Goal: Task Accomplishment & Management: Manage account settings

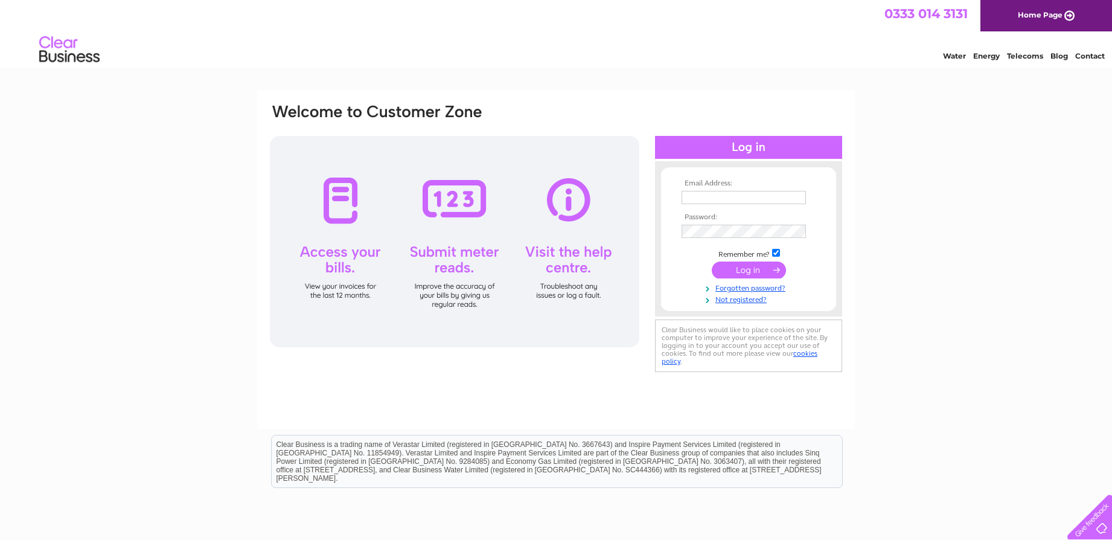
type input "margaretmorganjackson@gmail.com"
click at [727, 264] on input "submit" at bounding box center [749, 269] width 74 height 17
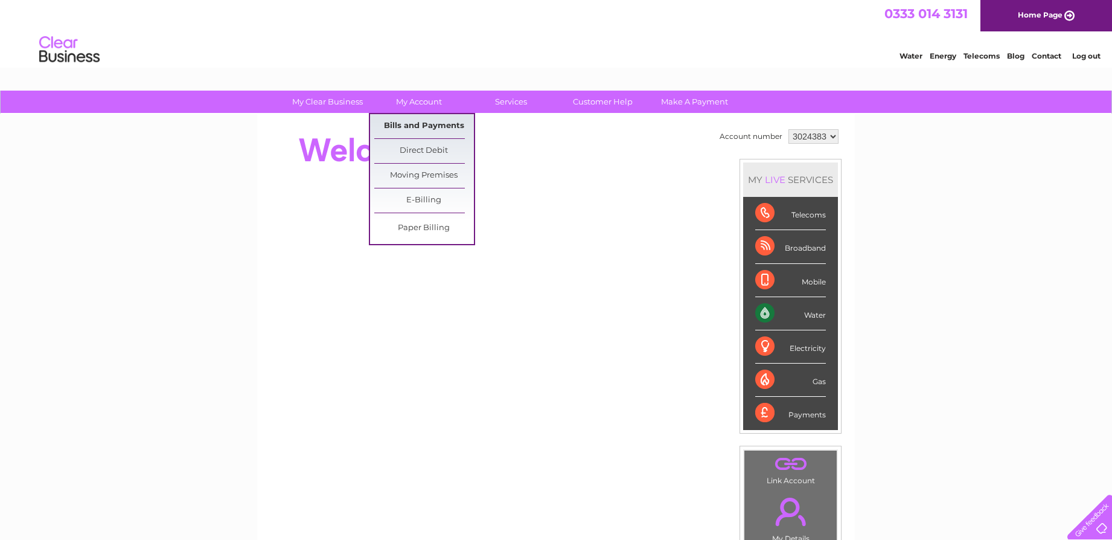
click at [419, 122] on link "Bills and Payments" at bounding box center [424, 126] width 100 height 24
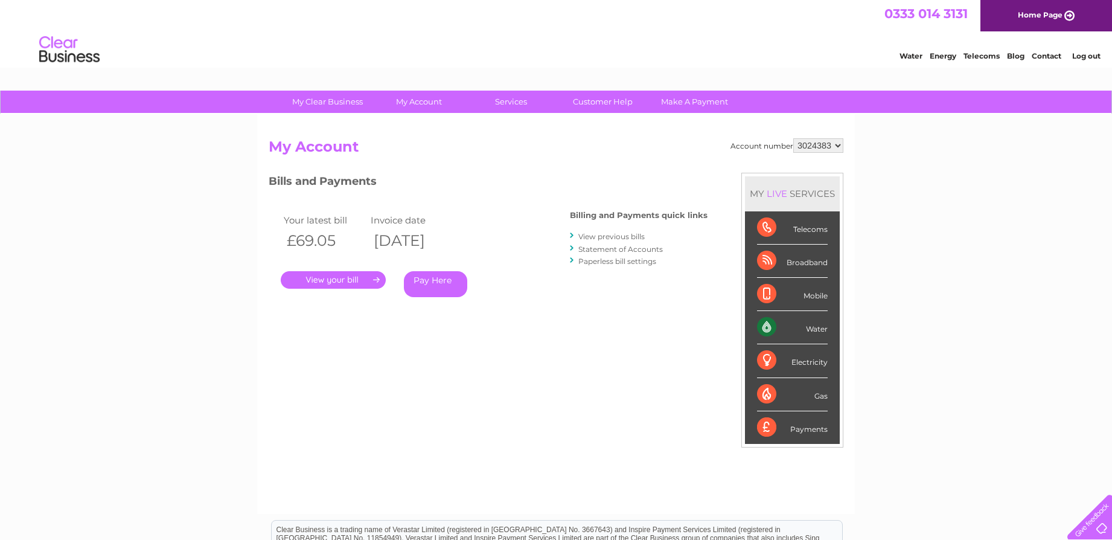
click at [359, 280] on link "." at bounding box center [333, 280] width 105 height 18
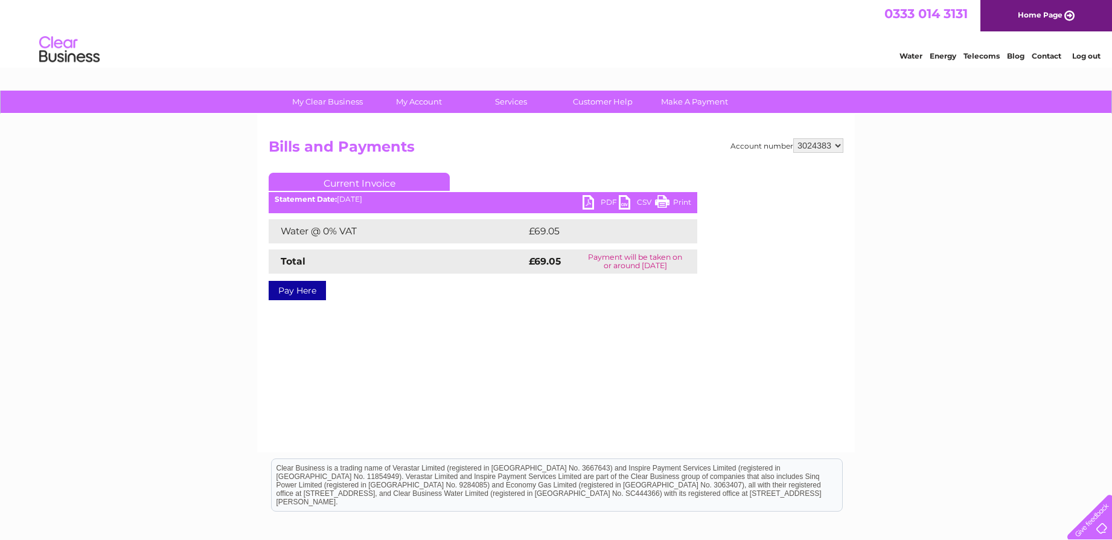
click at [606, 197] on link "PDF" at bounding box center [601, 204] width 36 height 18
click at [592, 204] on link "PDF" at bounding box center [601, 204] width 36 height 18
click at [586, 204] on link "PDF" at bounding box center [601, 204] width 36 height 18
click at [585, 206] on link "PDF" at bounding box center [601, 204] width 36 height 18
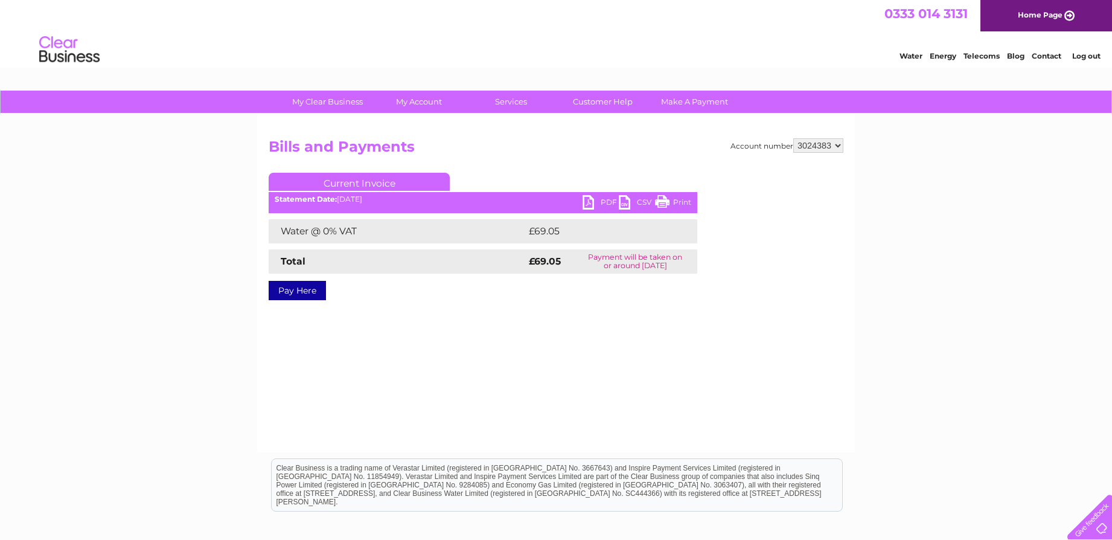
click at [590, 197] on link "PDF" at bounding box center [601, 204] width 36 height 18
click at [1088, 53] on link "Log out" at bounding box center [1086, 55] width 28 height 9
